Goal: Information Seeking & Learning: Learn about a topic

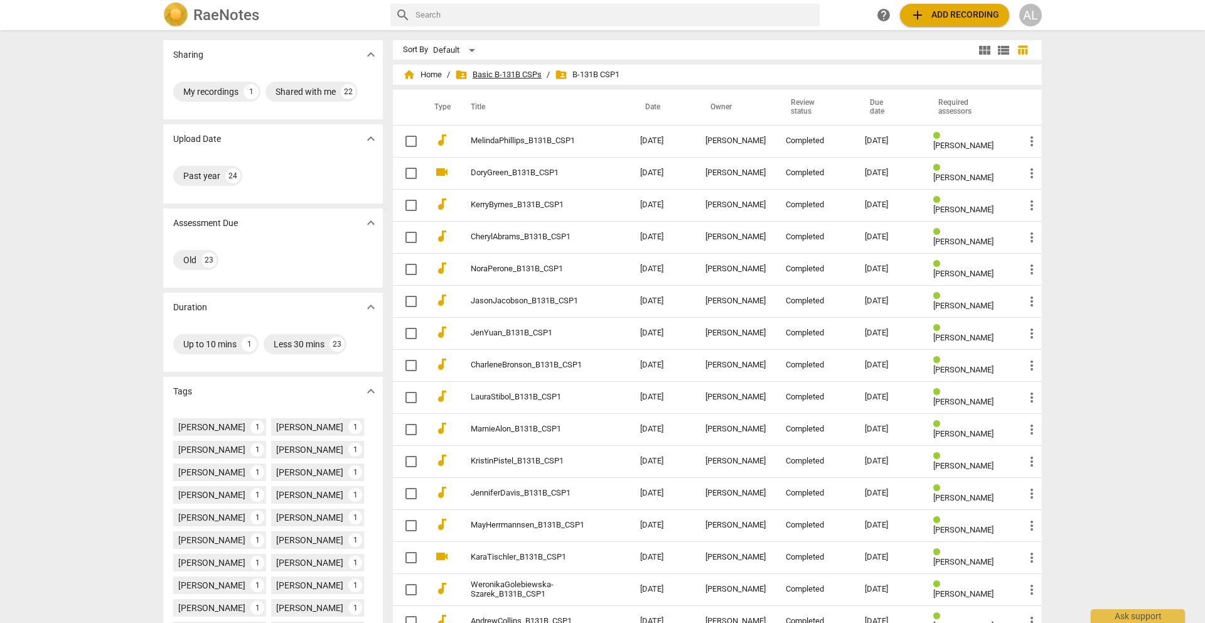
click at [500, 73] on span "folder_shared Basic B-131B CSPs" at bounding box center [498, 74] width 87 height 13
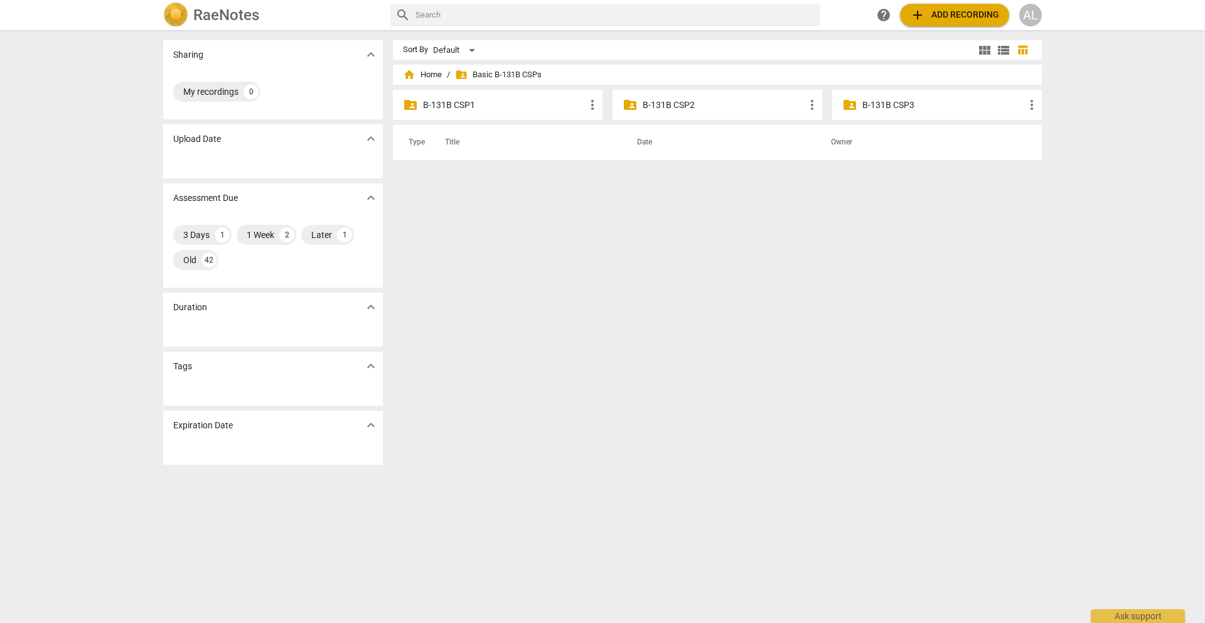
click at [668, 102] on p "B-131B CSP2" at bounding box center [724, 105] width 162 height 13
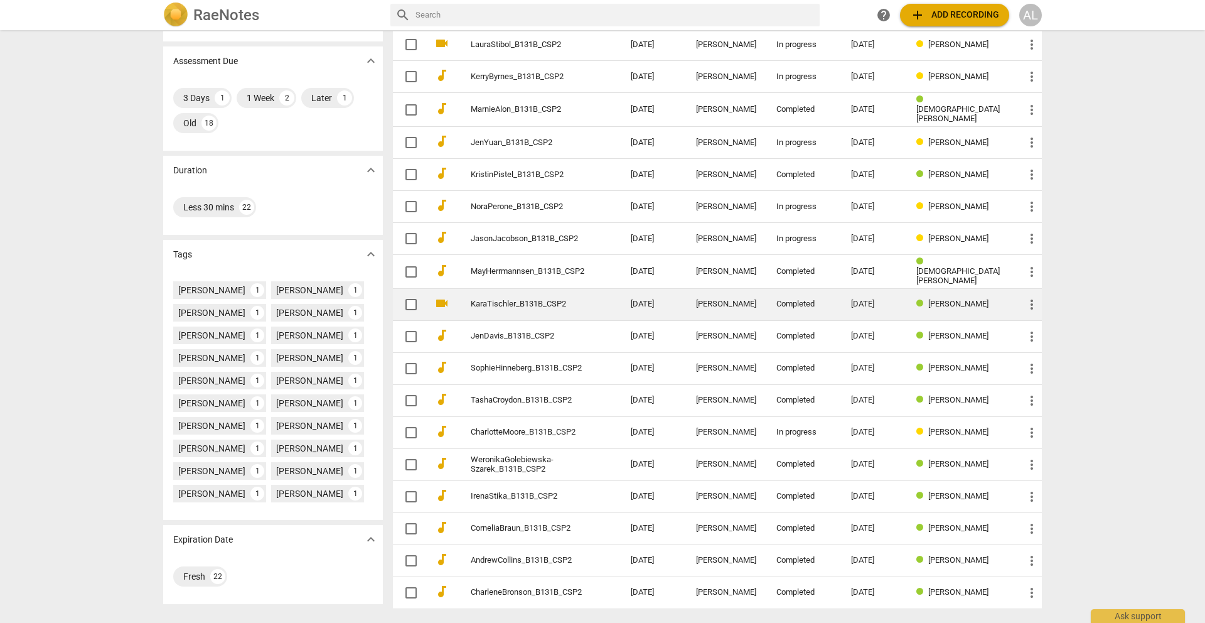
scroll to position [203, 0]
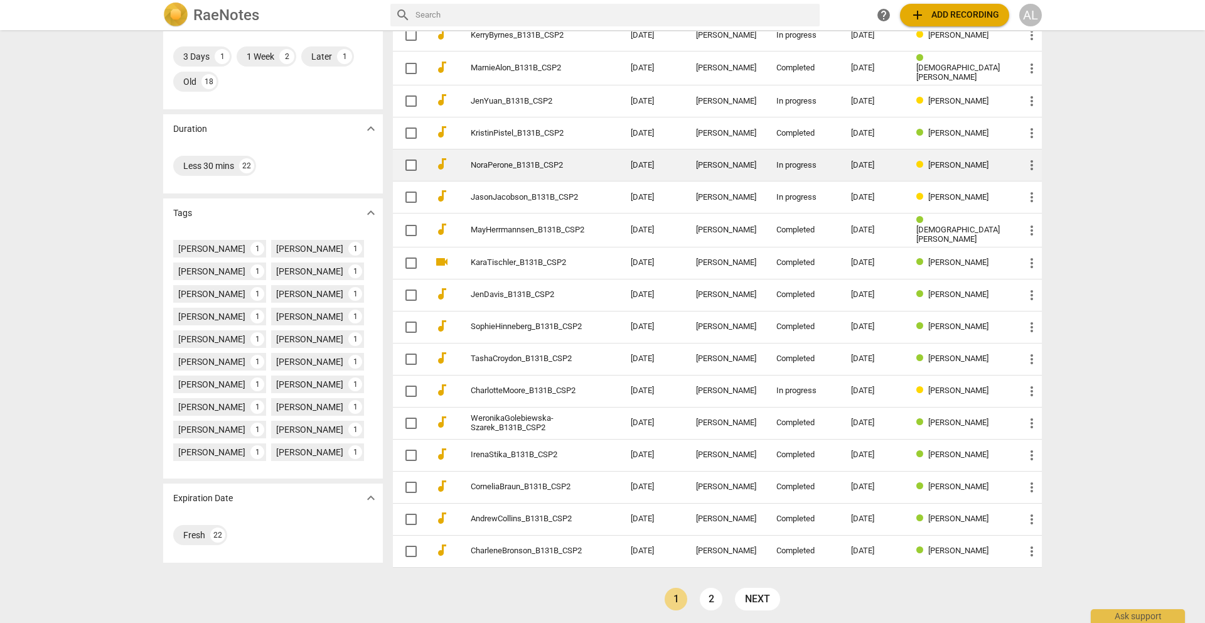
click at [495, 161] on link "NoraPerone_B131B_CSP2" at bounding box center [528, 165] width 115 height 9
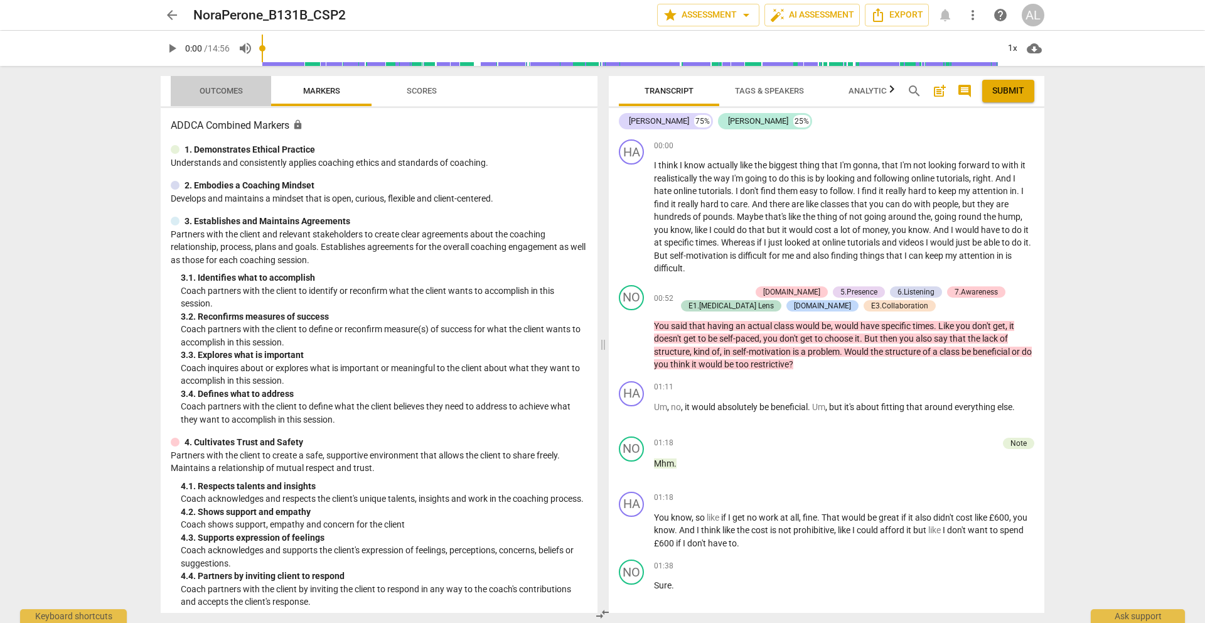
click at [218, 94] on span "Outcomes" at bounding box center [221, 90] width 43 height 9
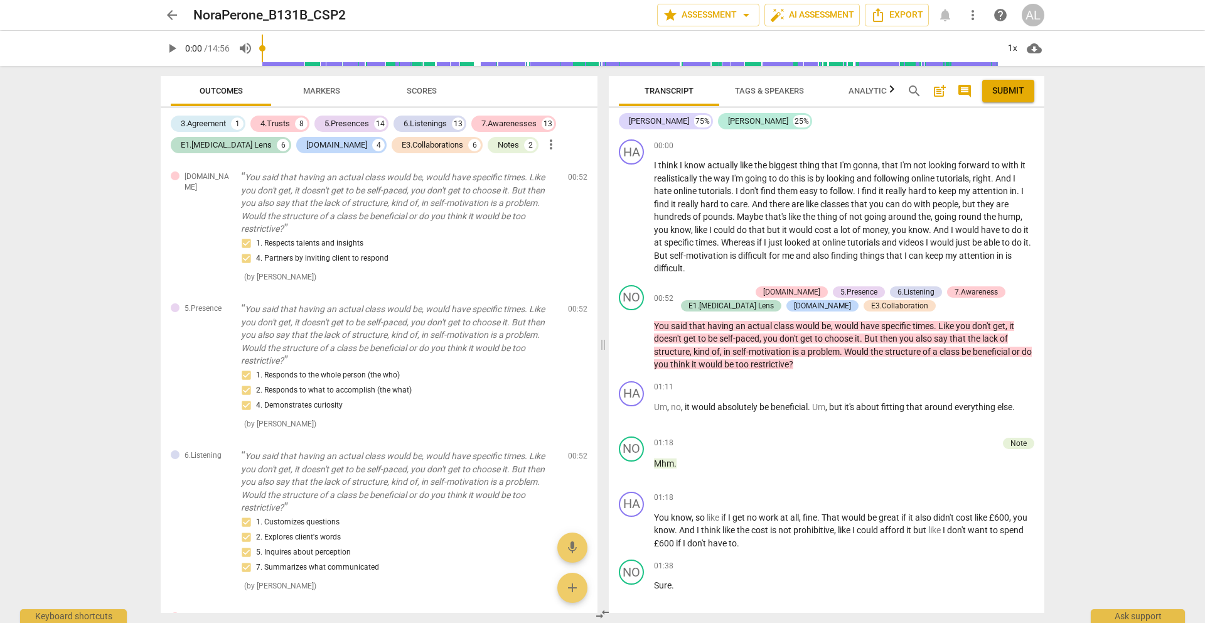
click at [173, 12] on span "arrow_back" at bounding box center [171, 15] width 15 height 15
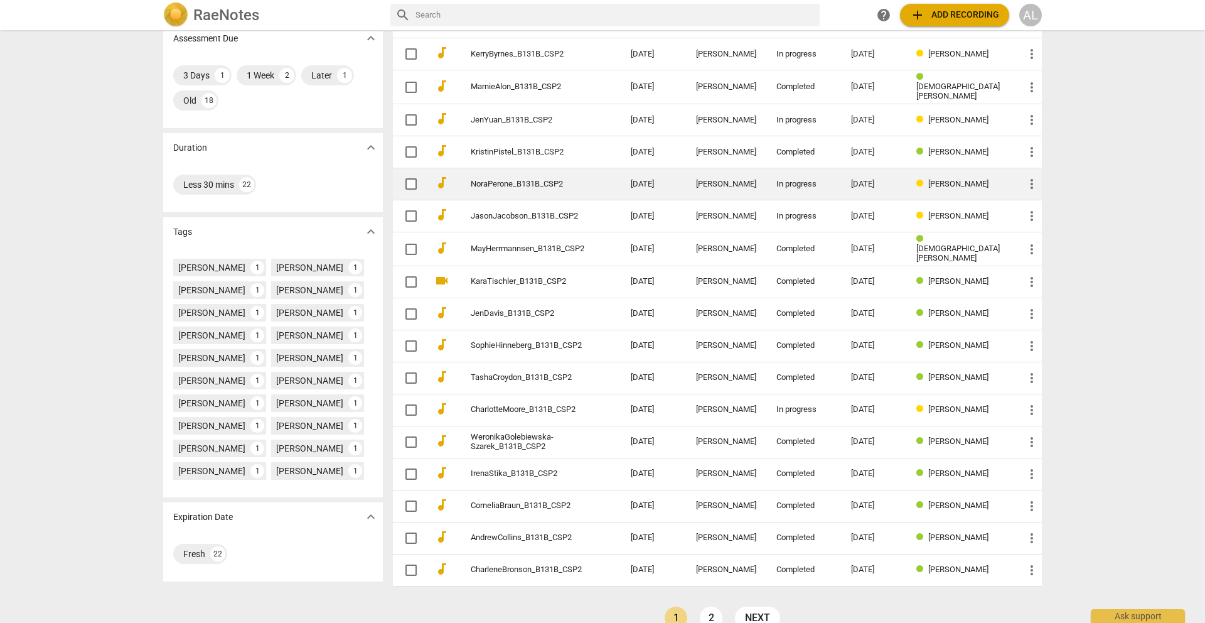
scroll to position [203, 0]
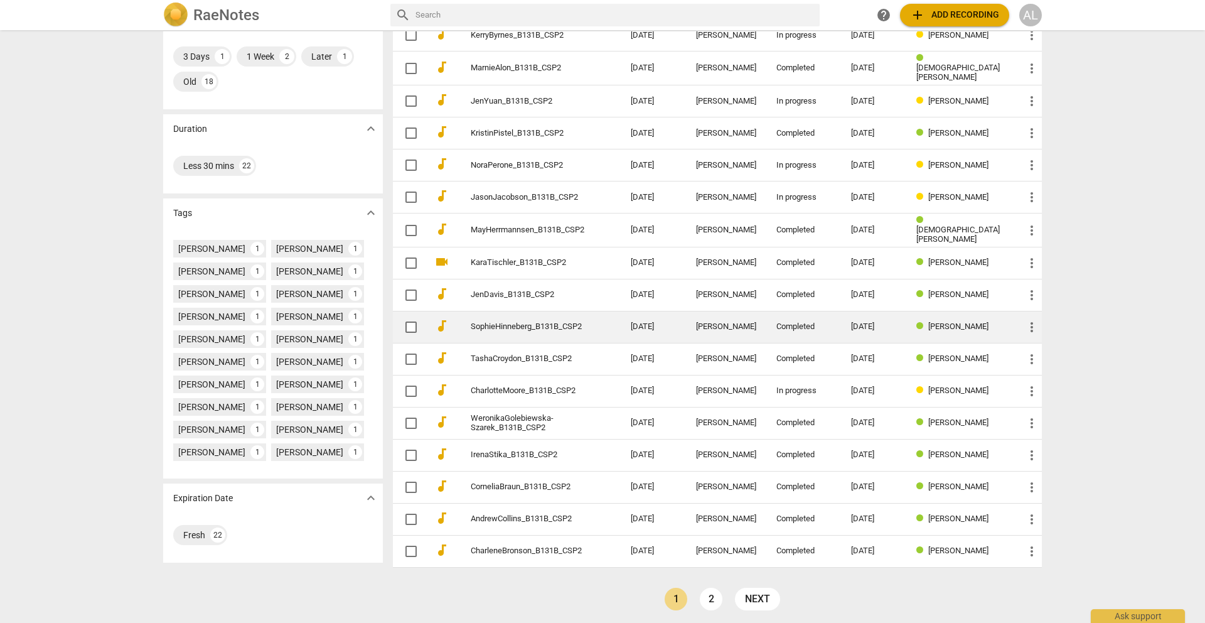
click at [610, 323] on td "SophieHinneberg_B131B_CSP2" at bounding box center [538, 327] width 165 height 32
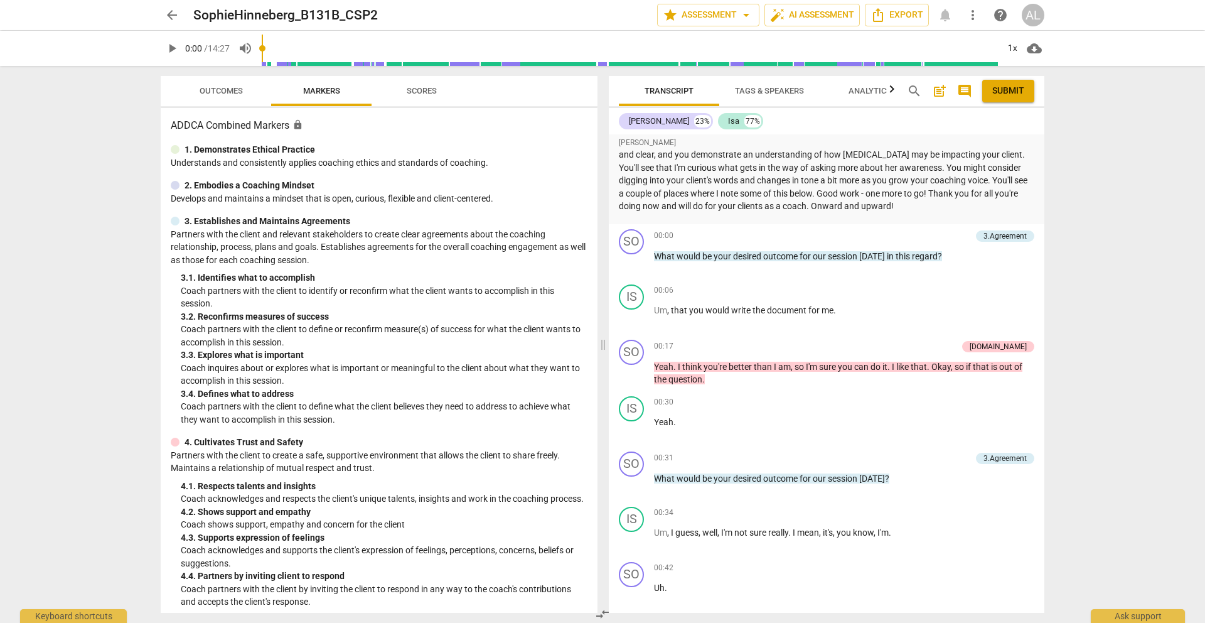
scroll to position [153, 0]
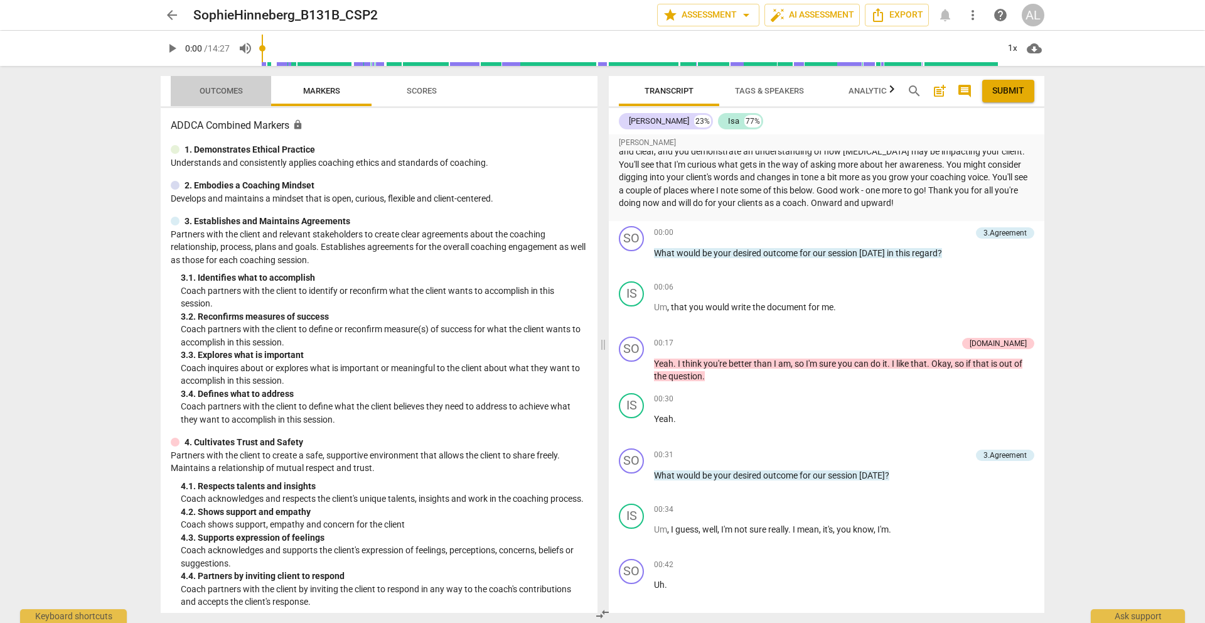
click at [223, 94] on span "Outcomes" at bounding box center [221, 90] width 43 height 9
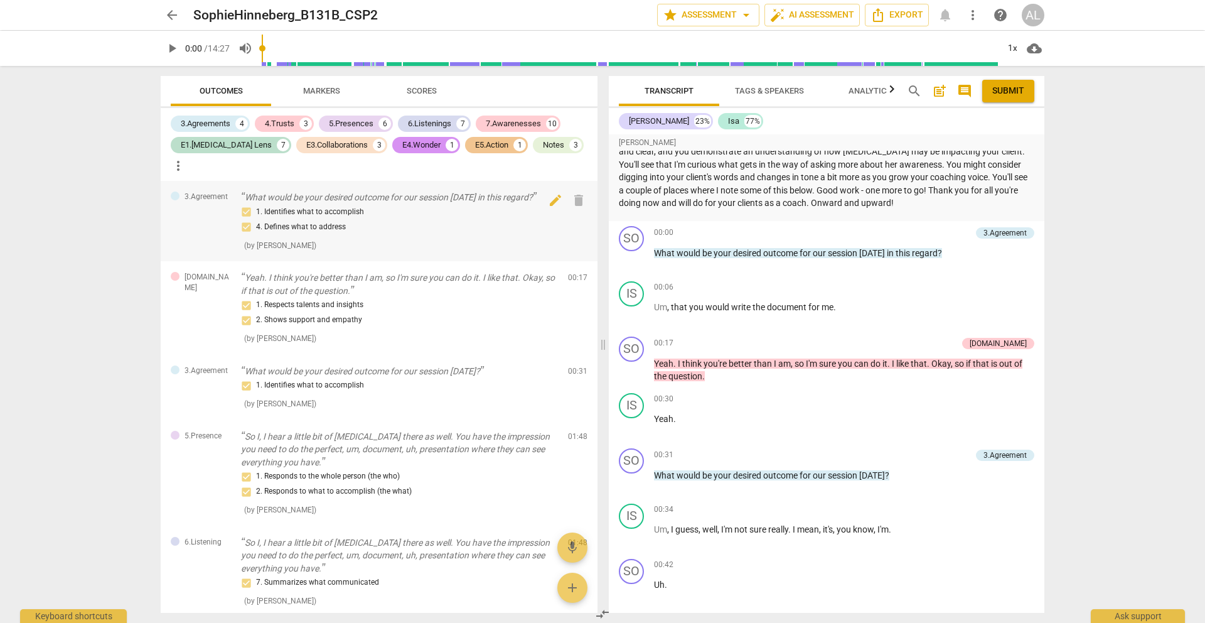
scroll to position [9, 0]
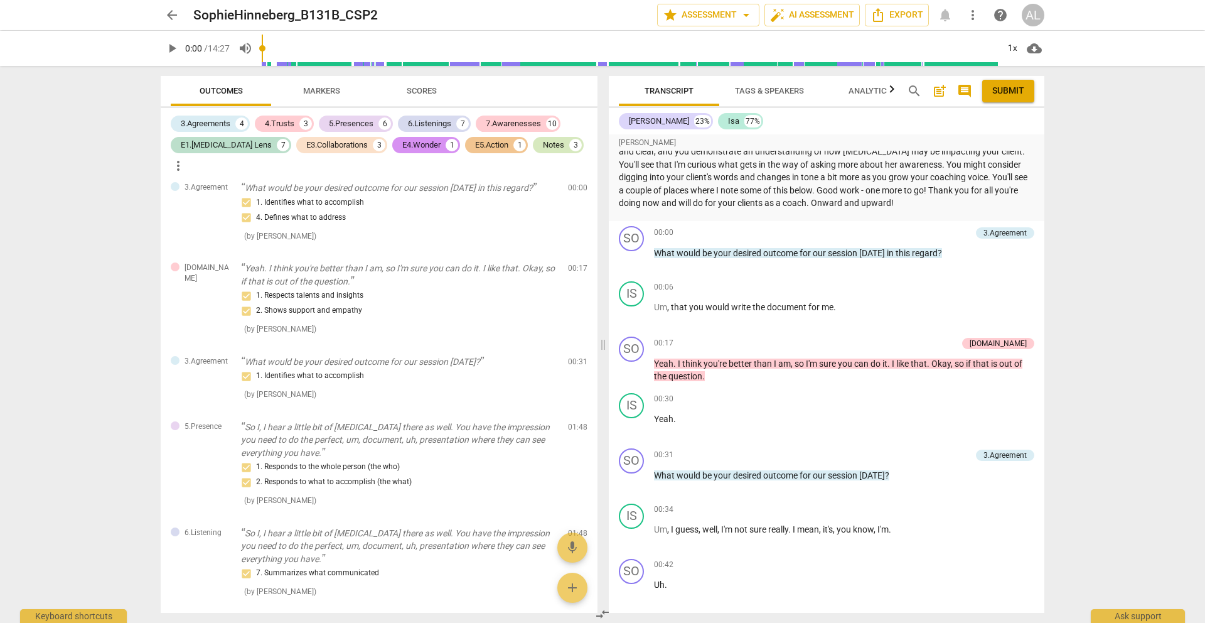
click at [543, 145] on div "Notes" at bounding box center [553, 145] width 21 height 13
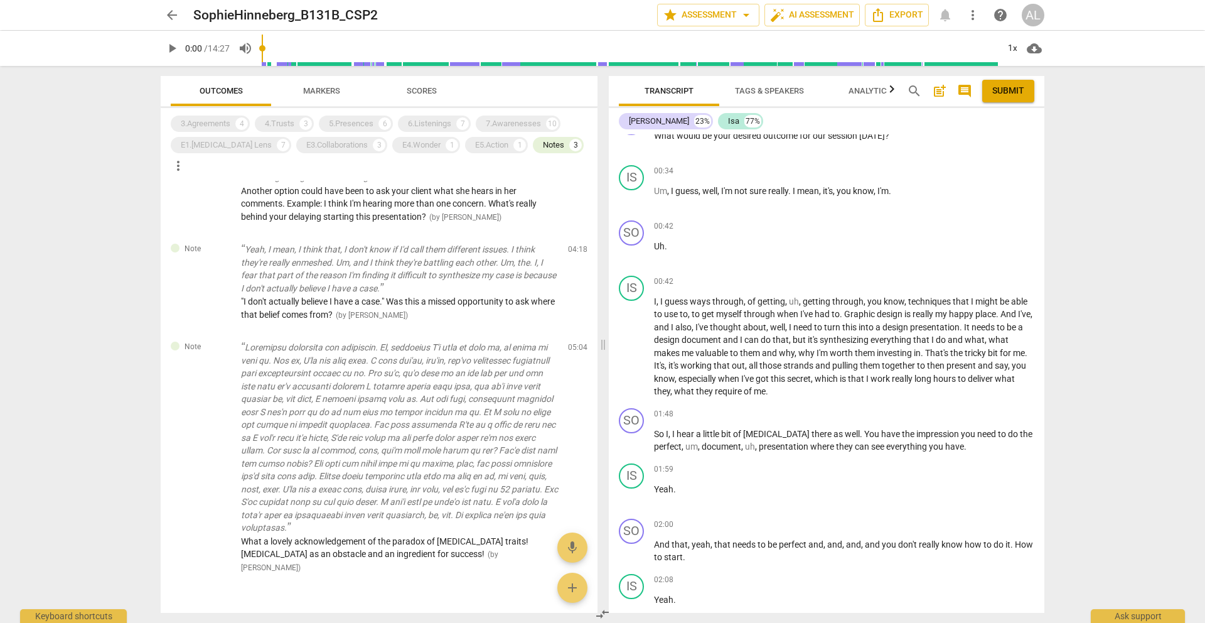
scroll to position [495, 0]
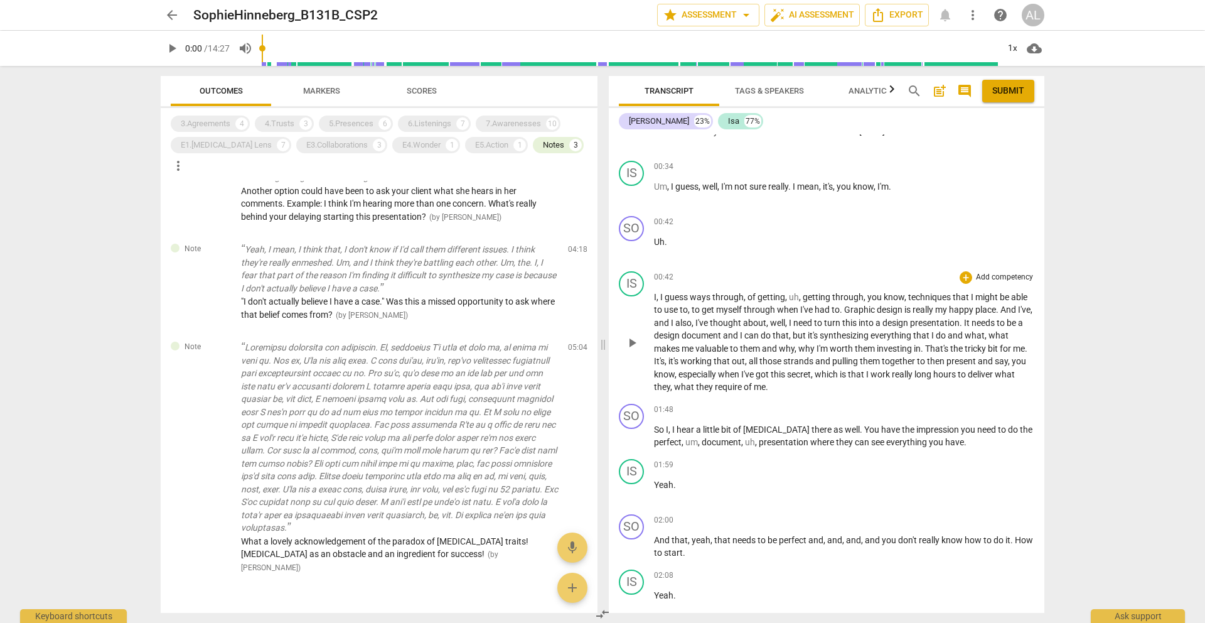
click at [747, 304] on span "through" at bounding box center [760, 309] width 33 height 10
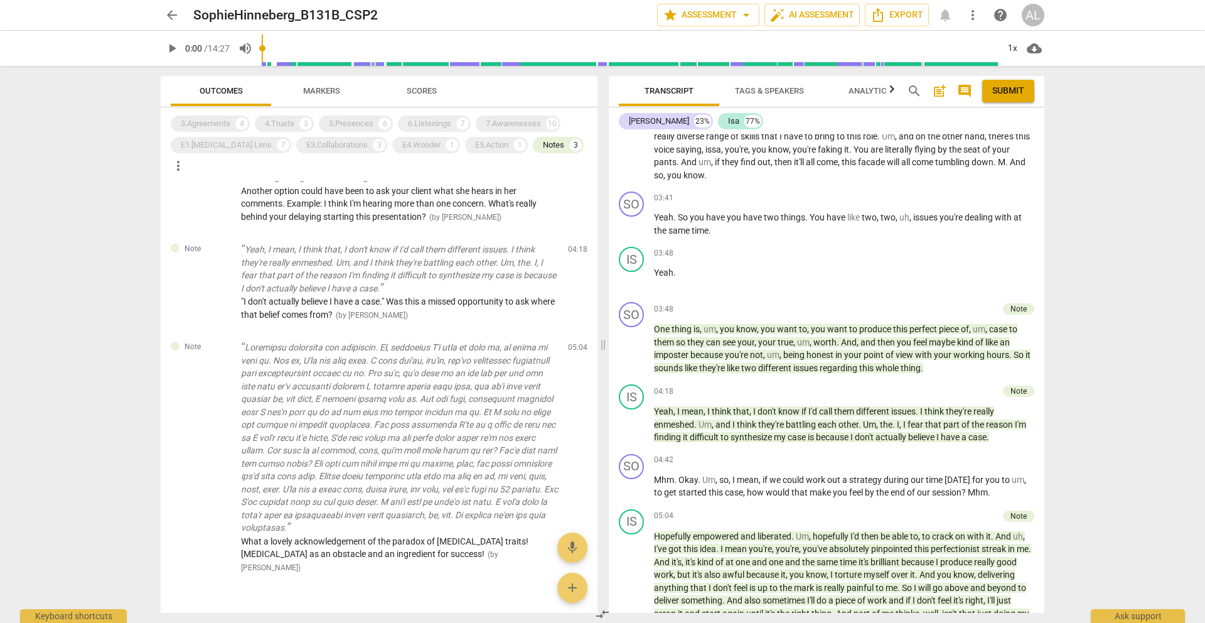
scroll to position [1324, 0]
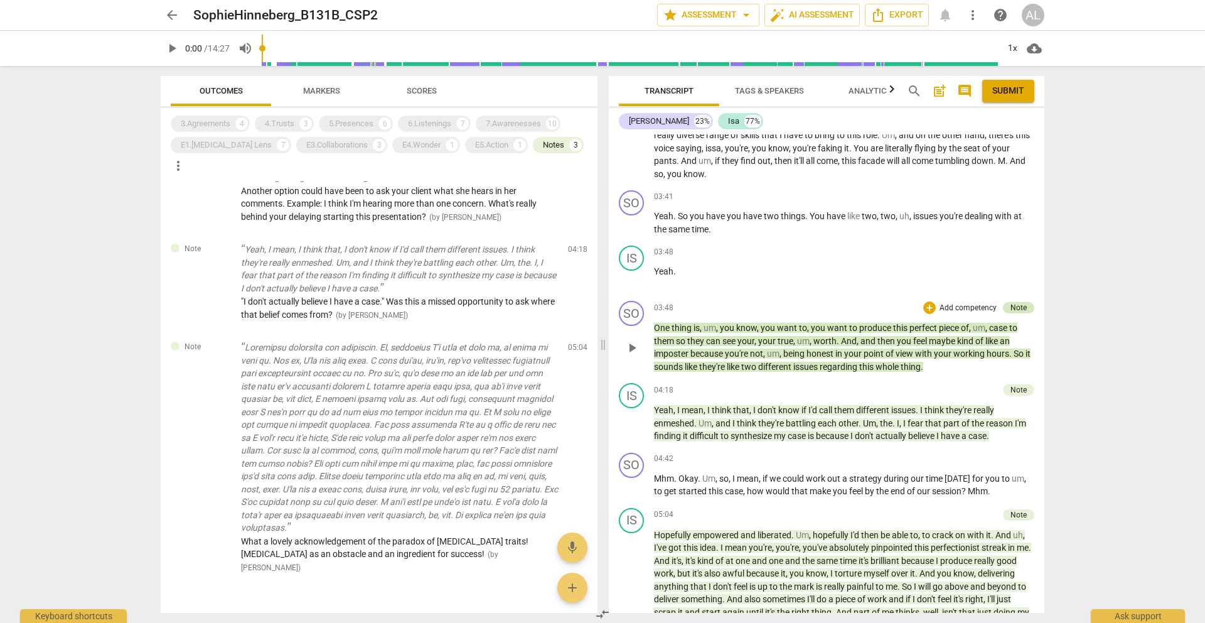
click at [1011, 302] on div "Note" at bounding box center [1019, 307] width 16 height 11
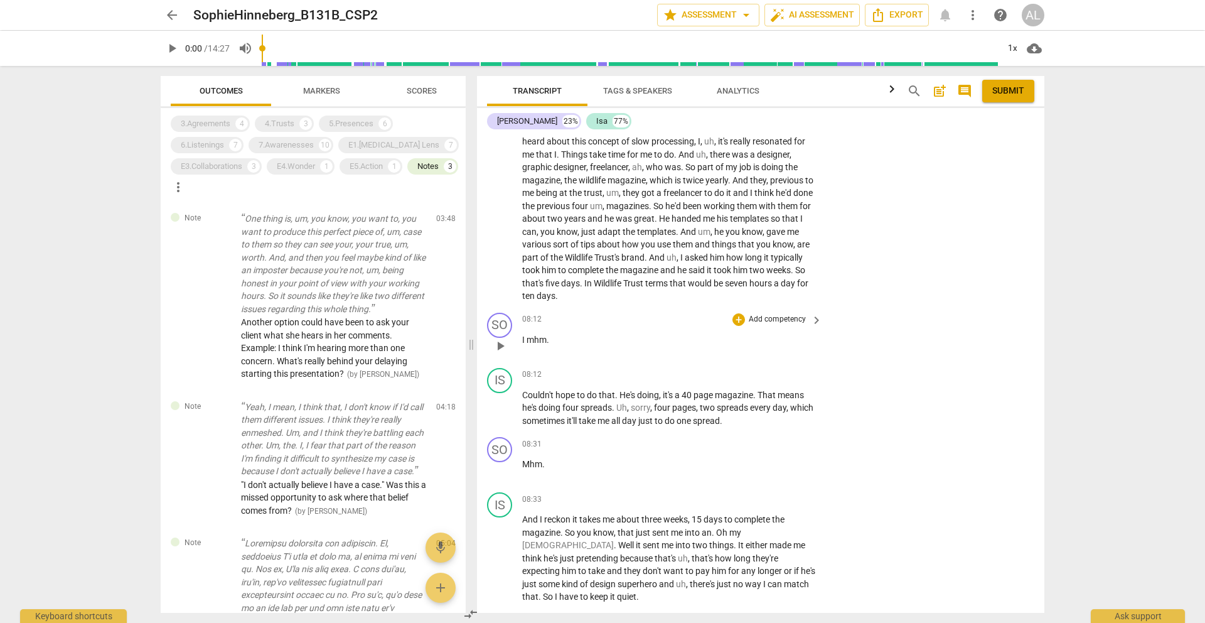
scroll to position [2088, 0]
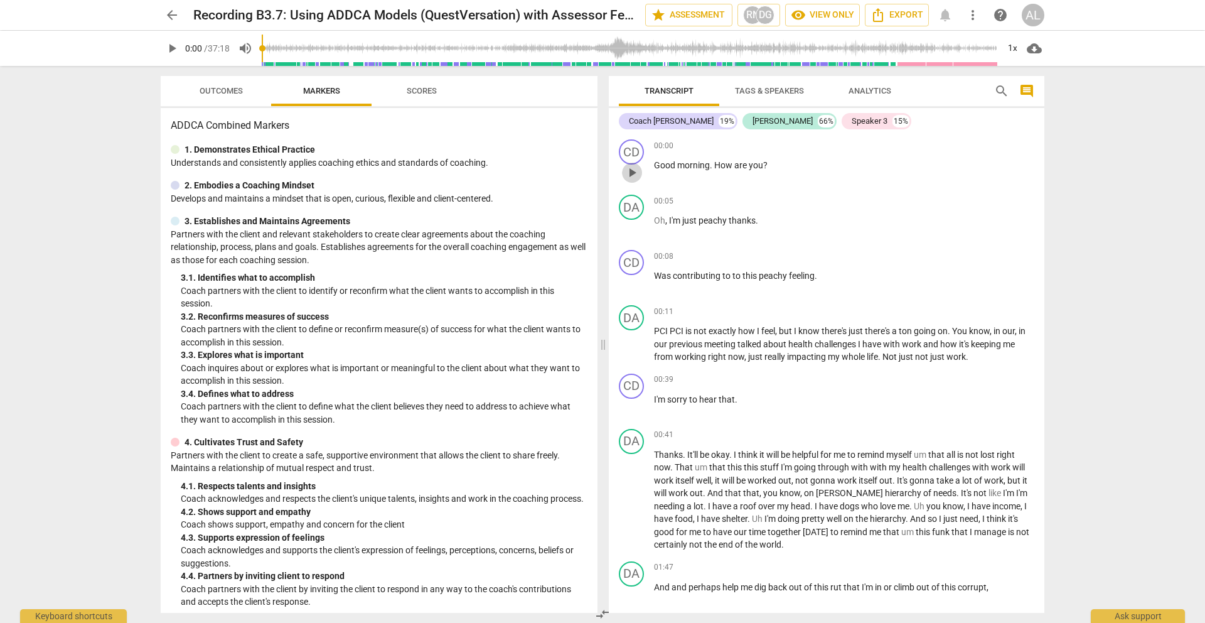
click at [633, 171] on span "play_arrow" at bounding box center [632, 172] width 15 height 15
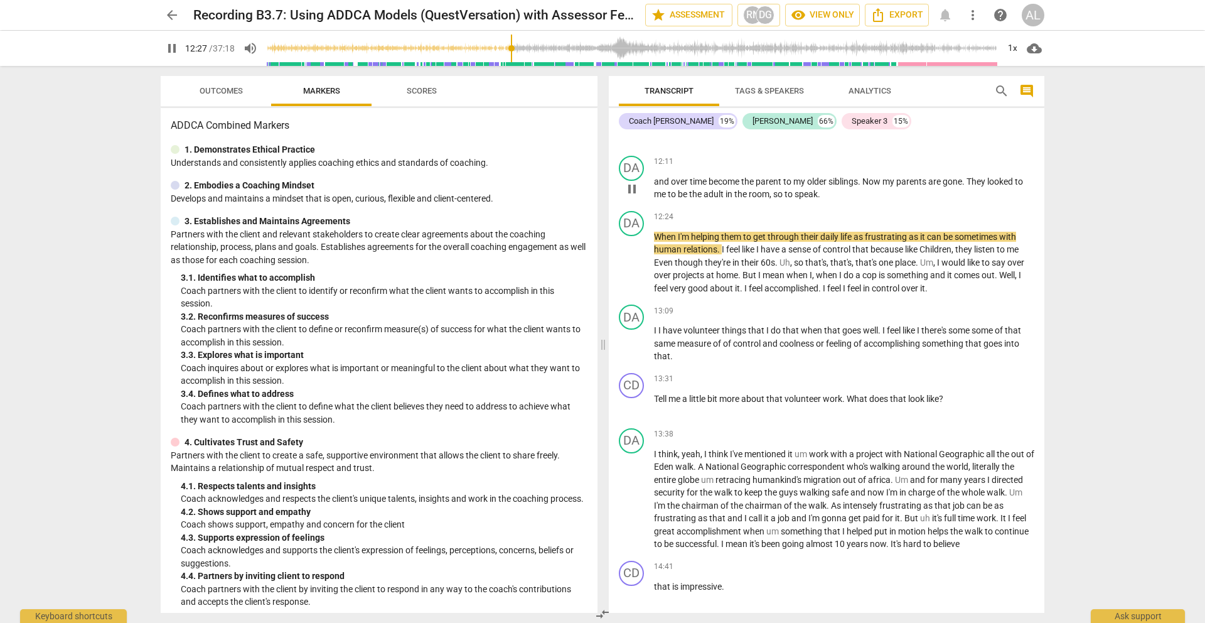
scroll to position [3309, 0]
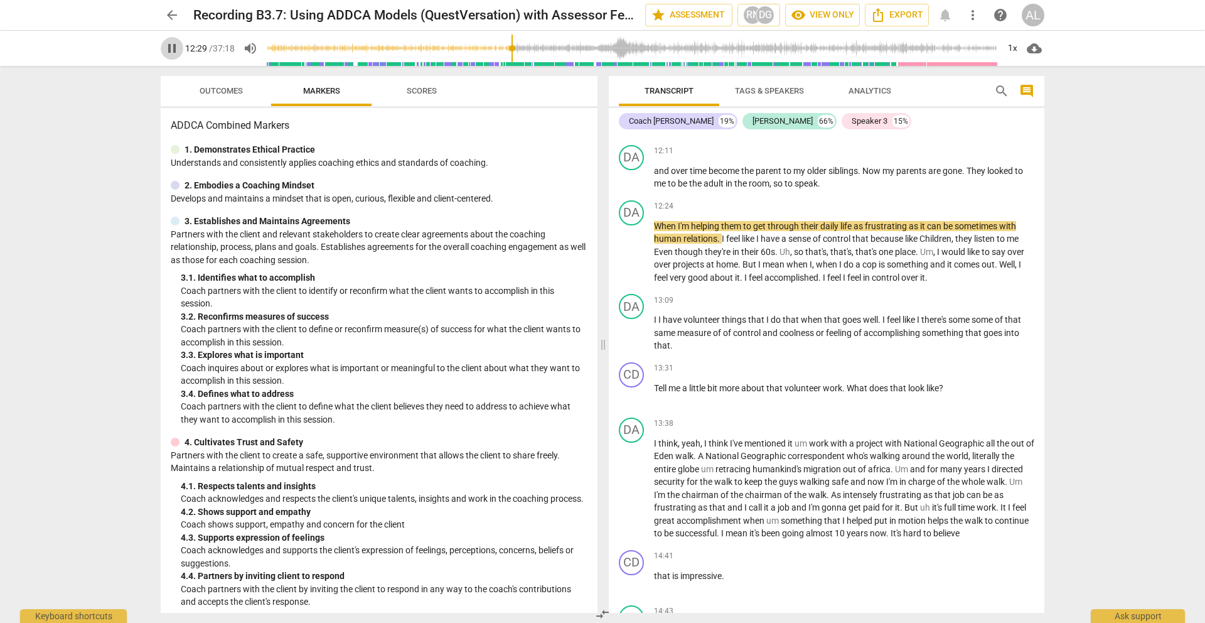
click at [176, 48] on span "pause" at bounding box center [171, 48] width 15 height 15
type input "749"
